Goal: Share content

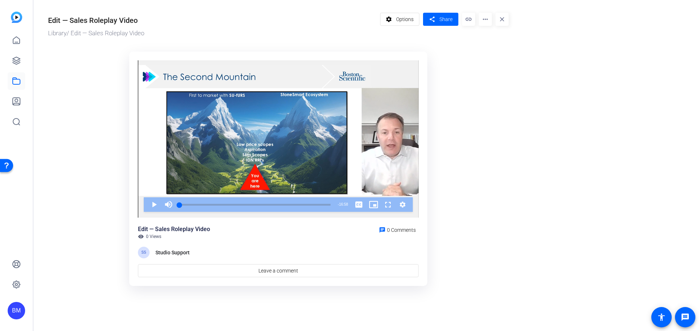
click at [468, 18] on mat-icon "link" at bounding box center [468, 19] width 13 height 13
click at [449, 18] on span "Share" at bounding box center [445, 20] width 13 height 8
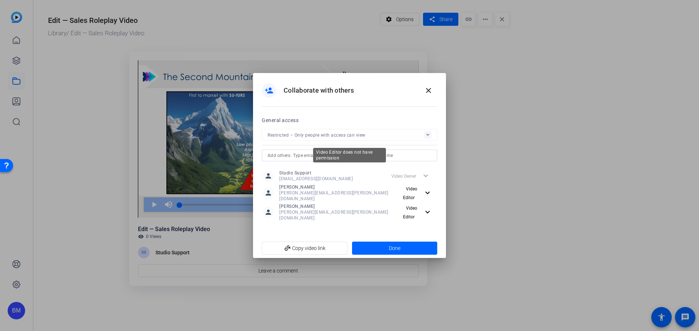
click at [426, 139] on mat-form-field "Restricted – Only people with access can view" at bounding box center [349, 135] width 175 height 12
click at [427, 140] on mat-form-field "Restricted – Only people with access can view" at bounding box center [349, 135] width 175 height 12
click at [392, 141] on mat-form-field "Restricted – Only people with access can view" at bounding box center [349, 135] width 175 height 12
click at [385, 140] on mat-form-field "Restricted – Only people with access can view" at bounding box center [349, 135] width 175 height 12
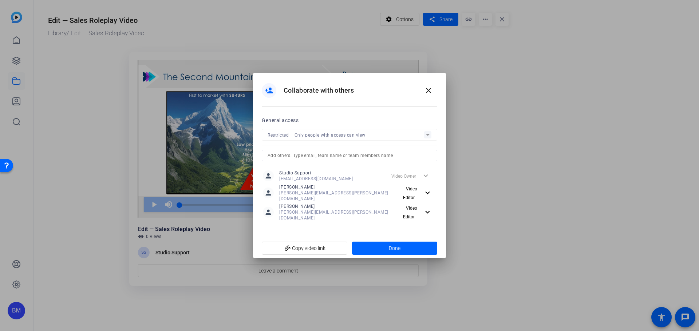
click at [385, 140] on mat-form-field "Restricted – Only people with access can view" at bounding box center [349, 135] width 175 height 12
click at [431, 95] on mat-icon "close" at bounding box center [428, 90] width 9 height 9
